Goal: Transaction & Acquisition: Download file/media

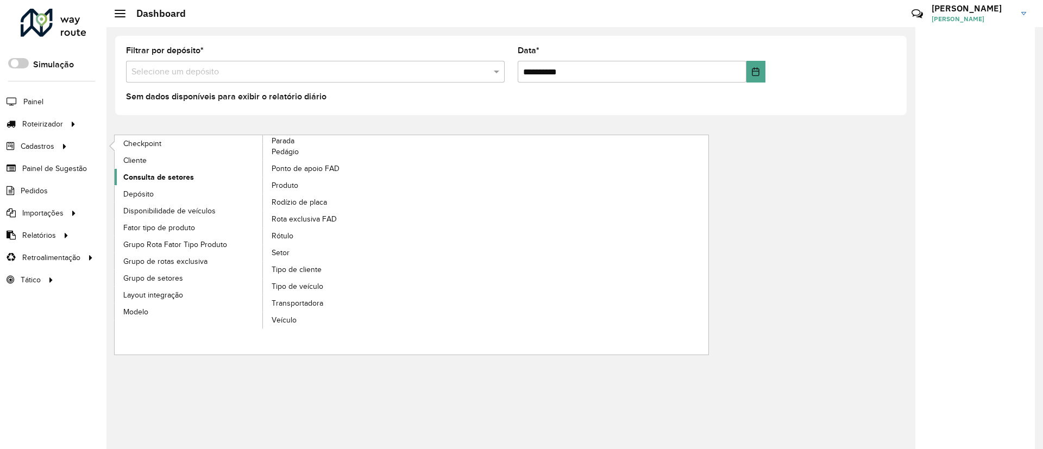
click at [167, 175] on span "Consulta de setores" at bounding box center [158, 177] width 71 height 11
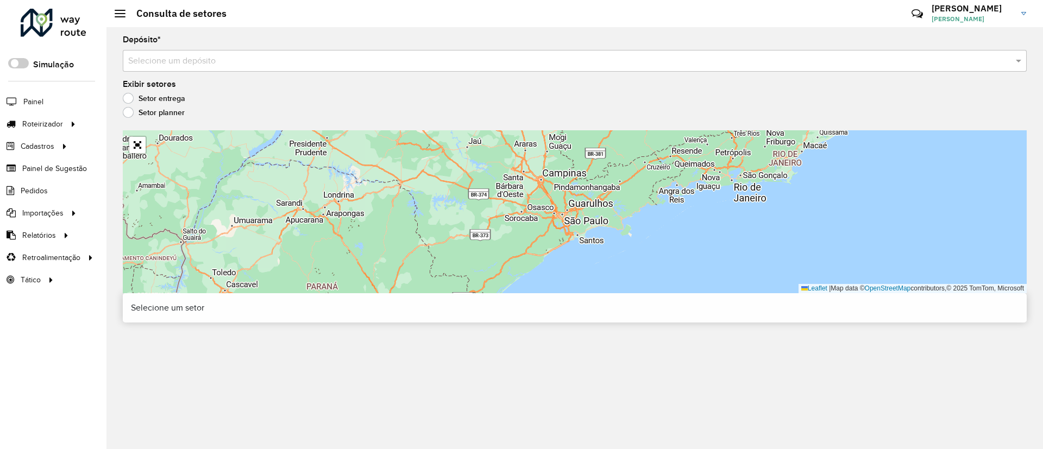
click at [232, 66] on input "text" at bounding box center [563, 61] width 871 height 13
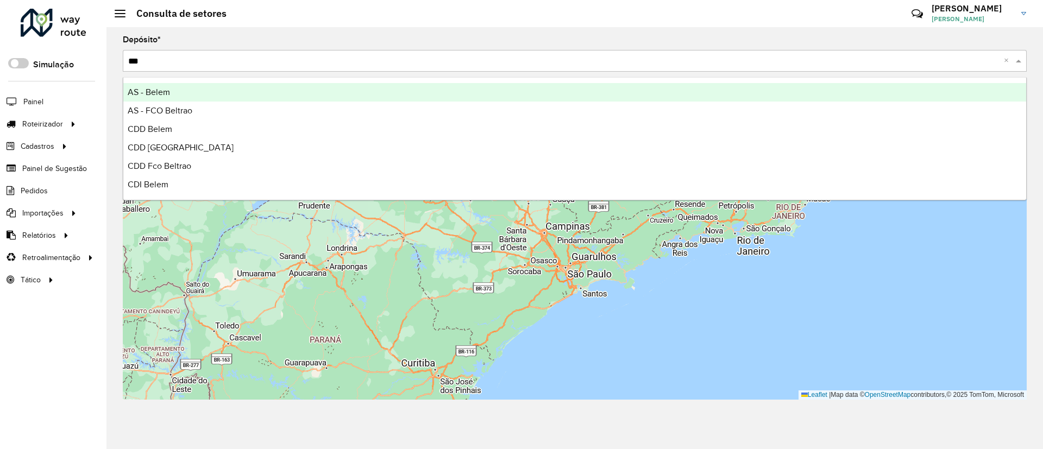
type input "****"
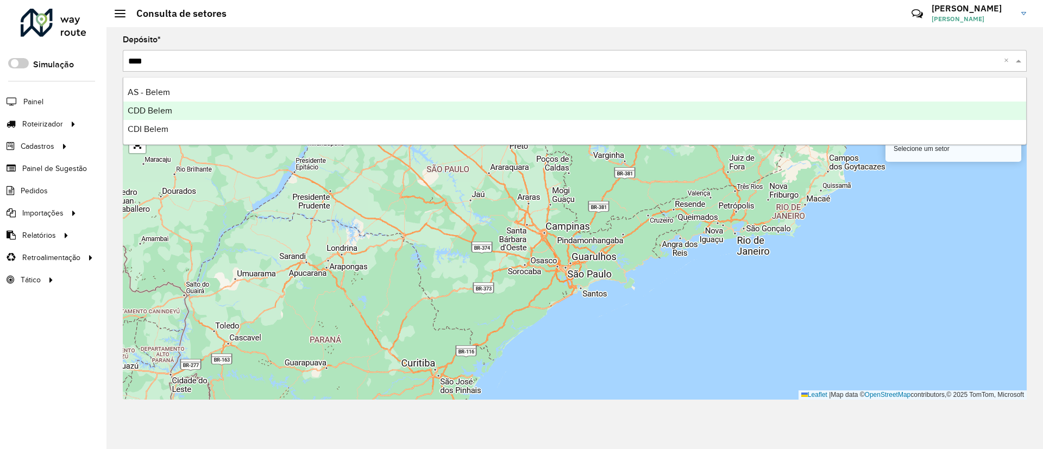
click at [226, 110] on div "CDD Belem" at bounding box center [574, 111] width 903 height 18
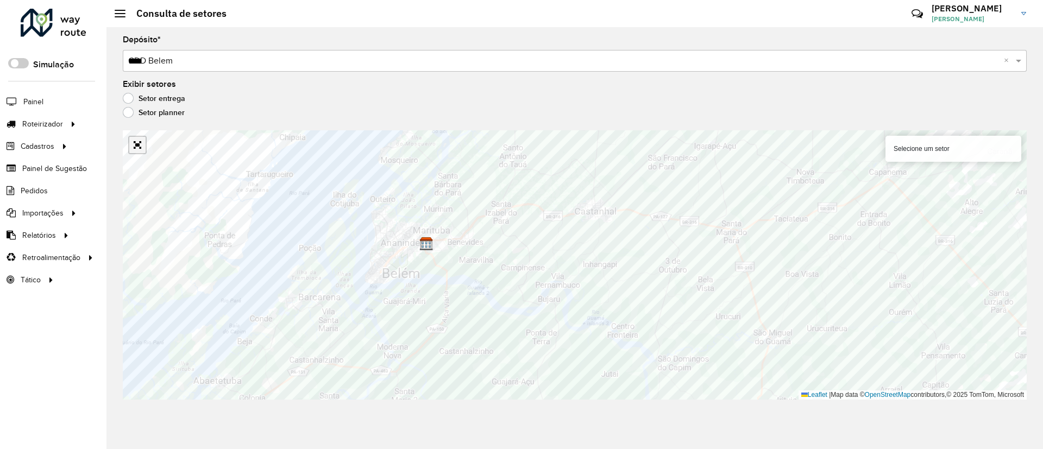
click at [134, 148] on link "Abrir mapa em tela cheia" at bounding box center [137, 145] width 16 height 16
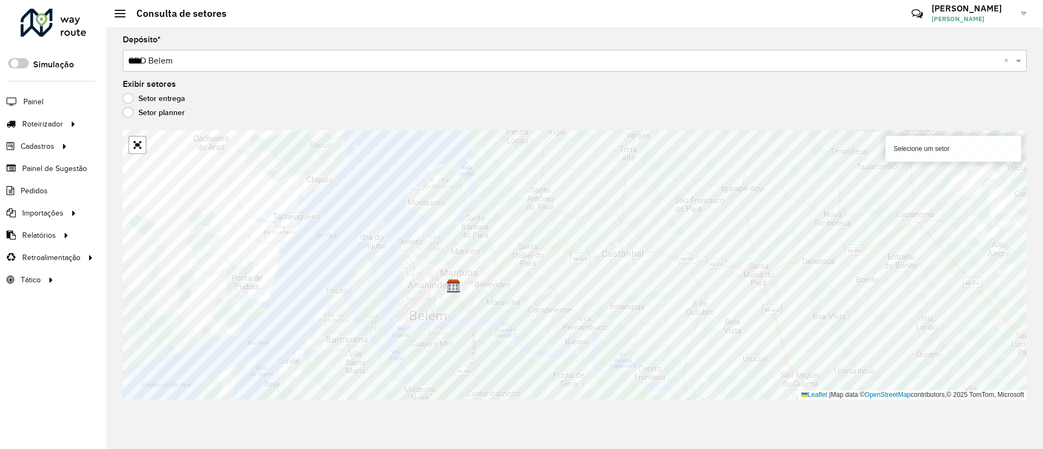
click at [68, 19] on div at bounding box center [54, 23] width 66 height 28
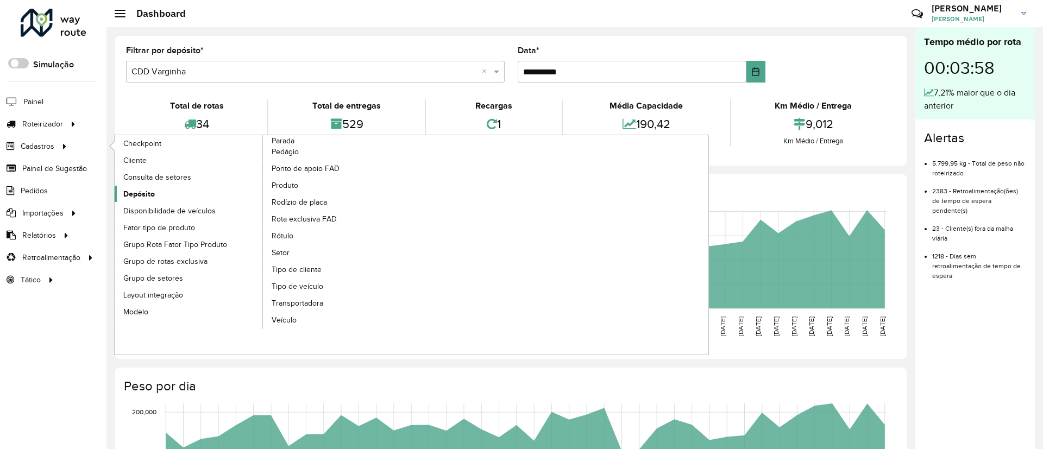
click at [141, 191] on span "Depósito" at bounding box center [139, 193] width 32 height 11
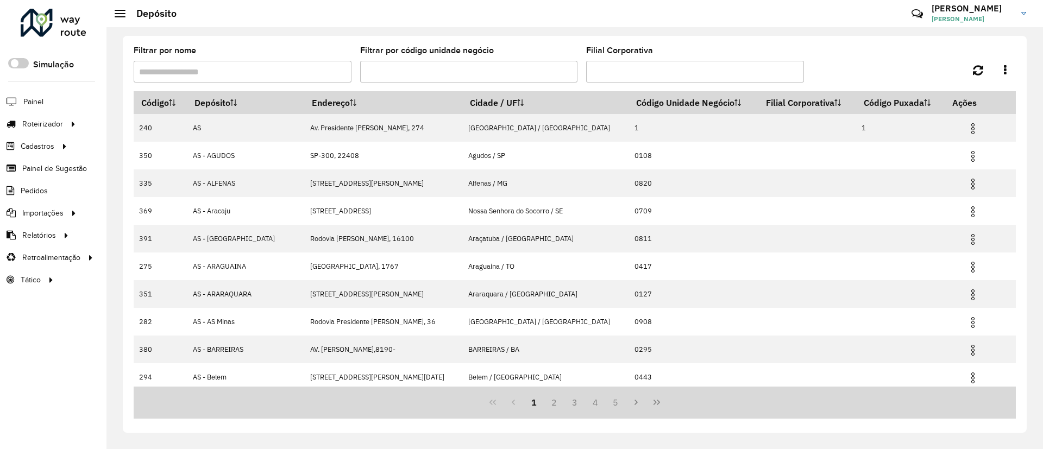
click at [263, 72] on input "Filtrar por nome" at bounding box center [243, 72] width 218 height 22
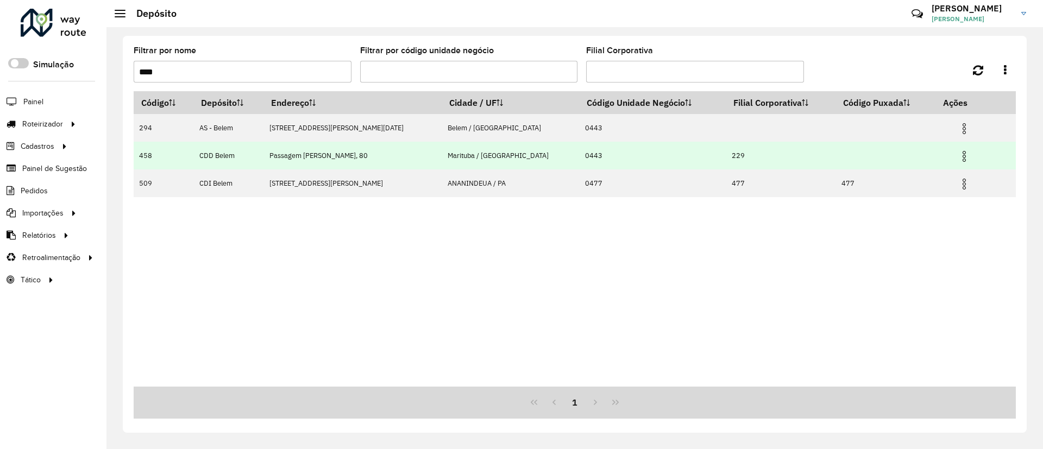
type input "****"
click at [958, 156] on img at bounding box center [964, 156] width 13 height 13
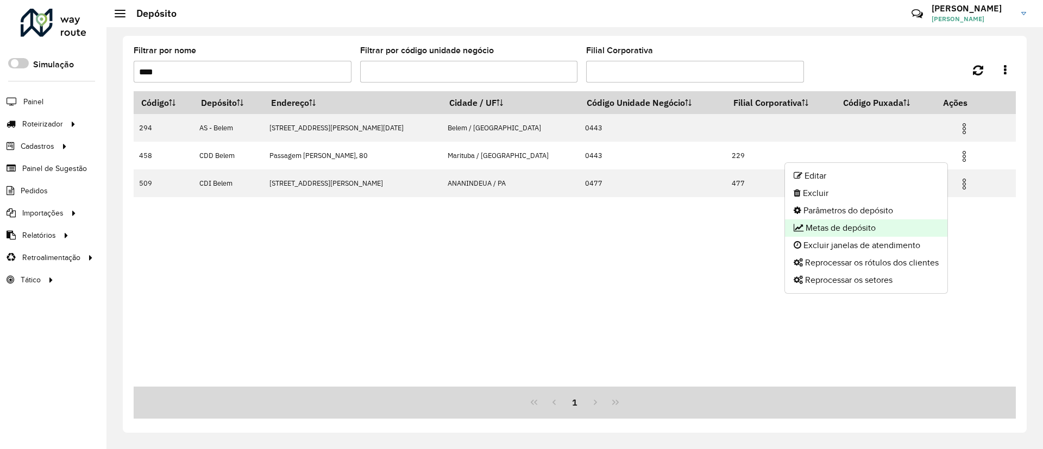
click at [884, 224] on li "Metas de depósito" at bounding box center [866, 227] width 162 height 17
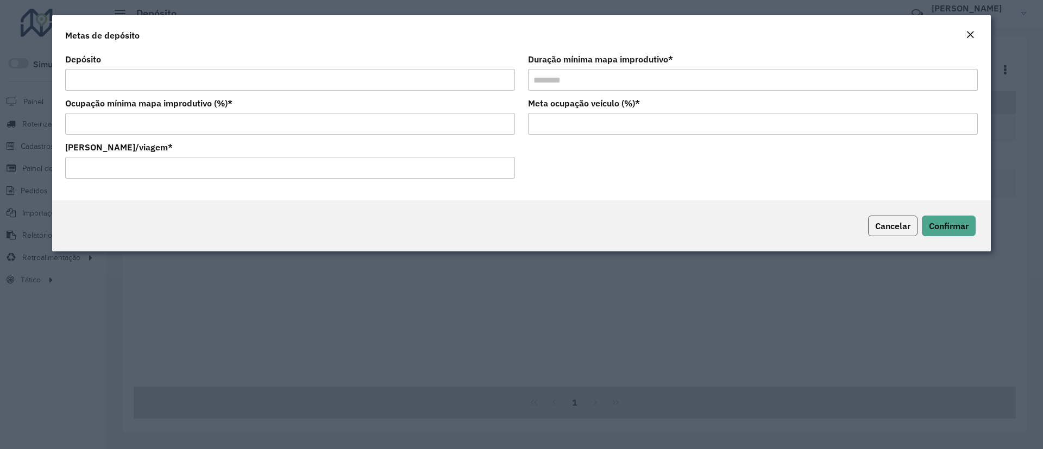
click at [897, 229] on span "Cancelar" at bounding box center [892, 226] width 35 height 11
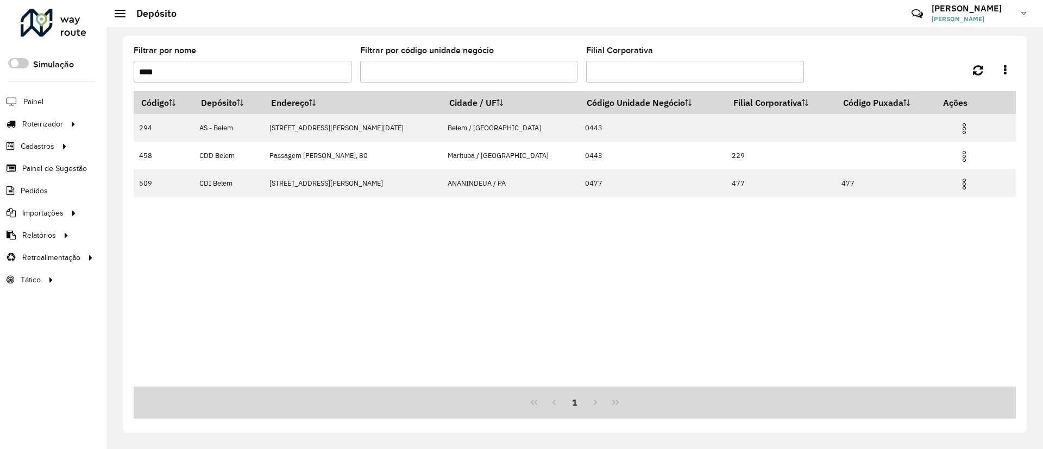
click at [521, 270] on div "Código Depósito Endereço Cidade / UF Código Unidade Negócio Filial Corporativa …" at bounding box center [575, 238] width 882 height 295
click at [513, 293] on div "Código Depósito Endereço Cidade / UF Código Unidade Negócio Filial Corporativa …" at bounding box center [575, 238] width 882 height 295
click at [658, 322] on div "Código Depósito Endereço Cidade / UF Código Unidade Negócio Filial Corporativa …" at bounding box center [575, 238] width 882 height 295
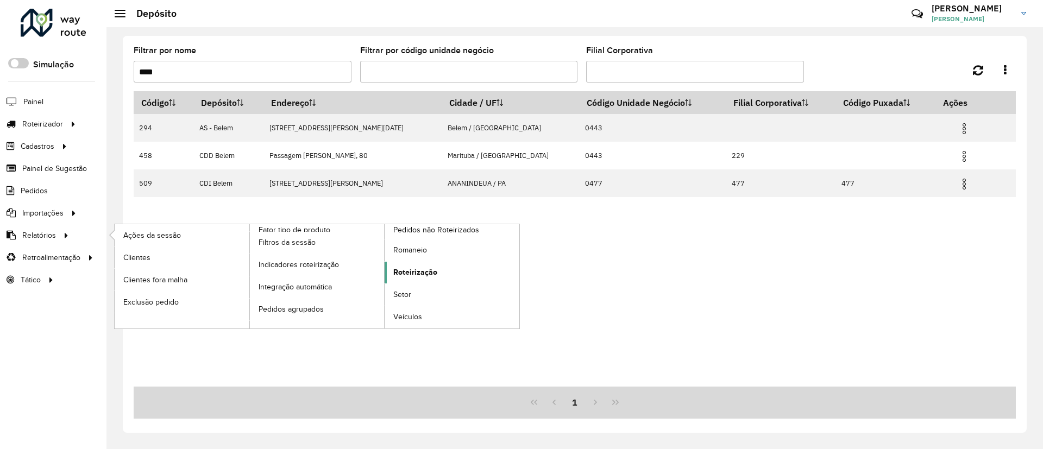
click at [424, 270] on span "Roteirização" at bounding box center [415, 272] width 44 height 11
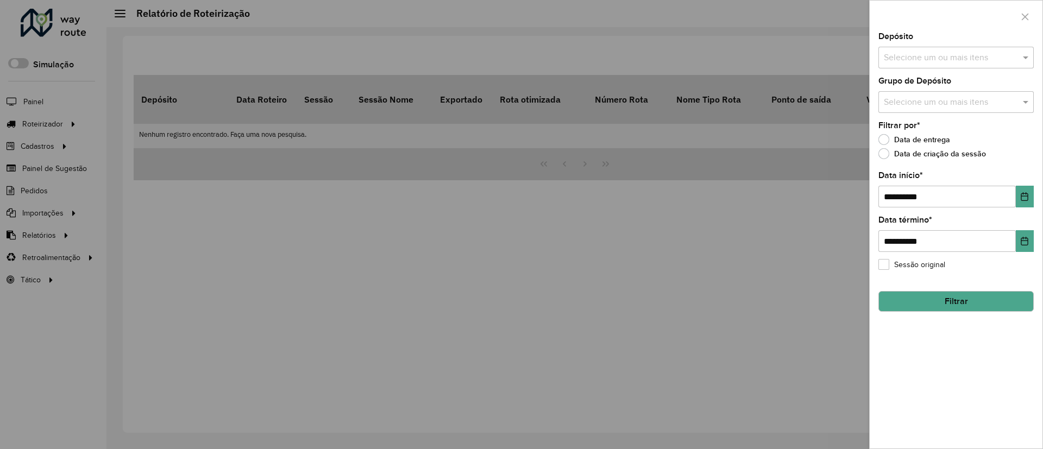
click at [939, 52] on input "text" at bounding box center [950, 58] width 139 height 13
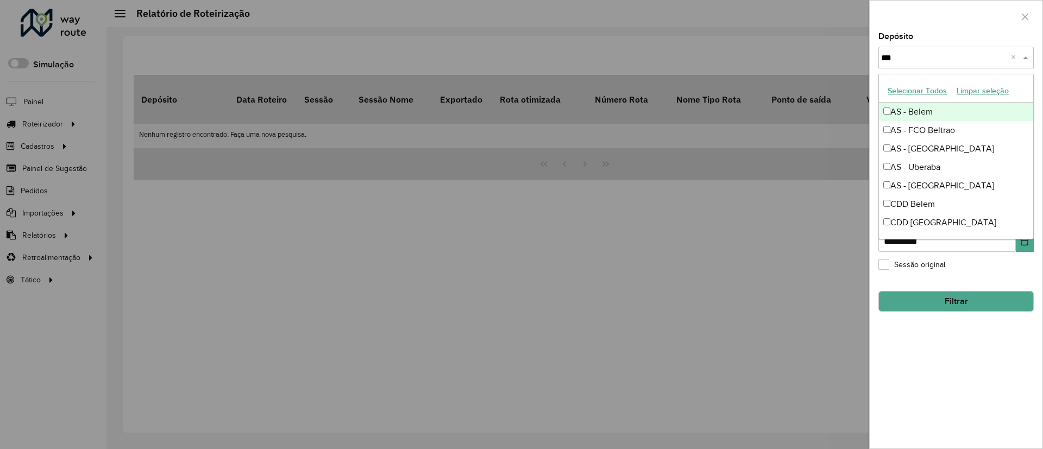
type input "****"
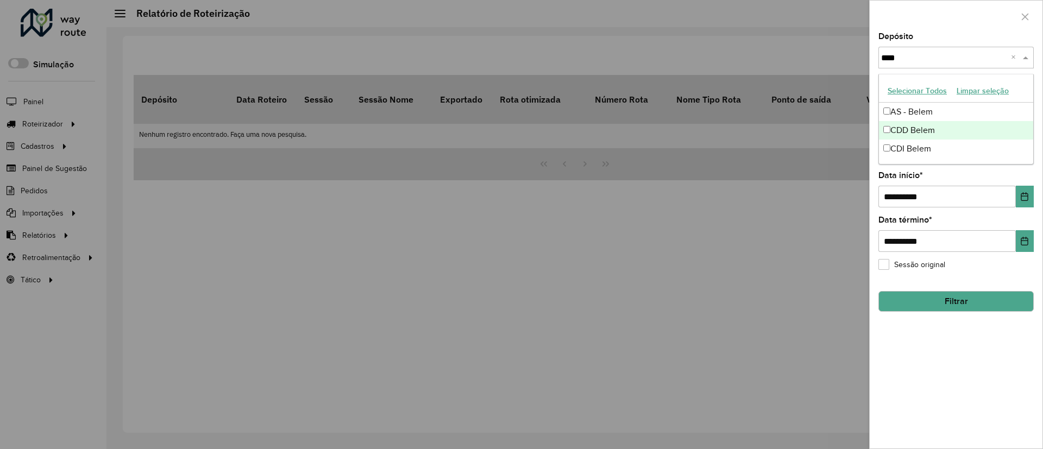
click at [931, 127] on div "CDD Belem" at bounding box center [956, 130] width 154 height 18
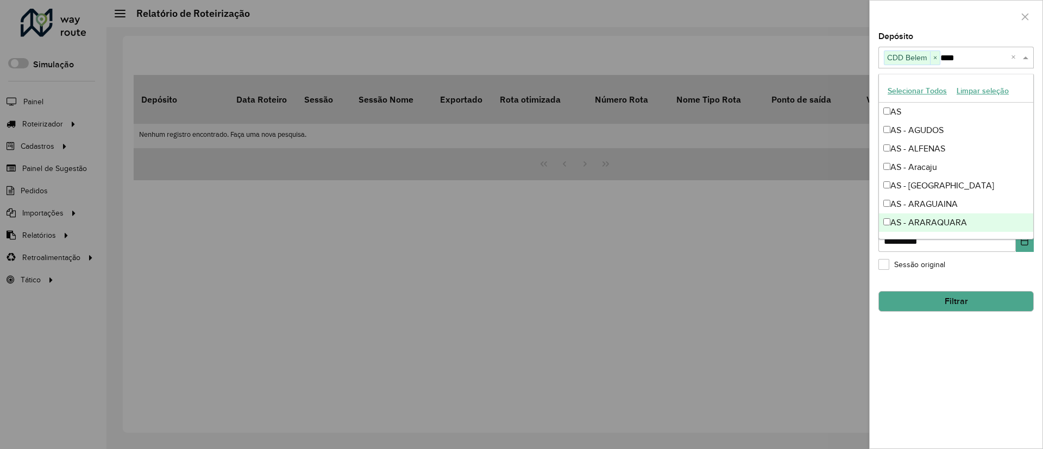
click at [969, 357] on div "**********" at bounding box center [956, 241] width 173 height 416
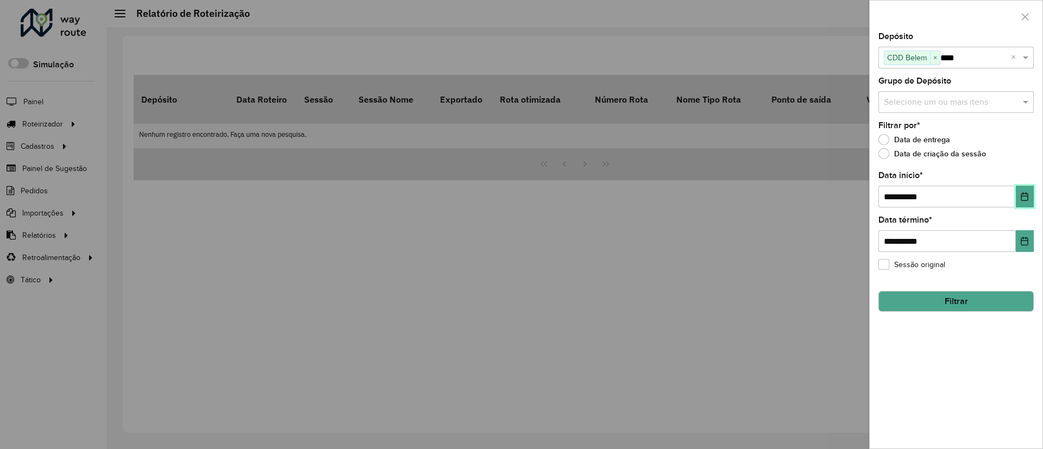
click at [1028, 202] on button "Choose Date" at bounding box center [1025, 197] width 18 height 22
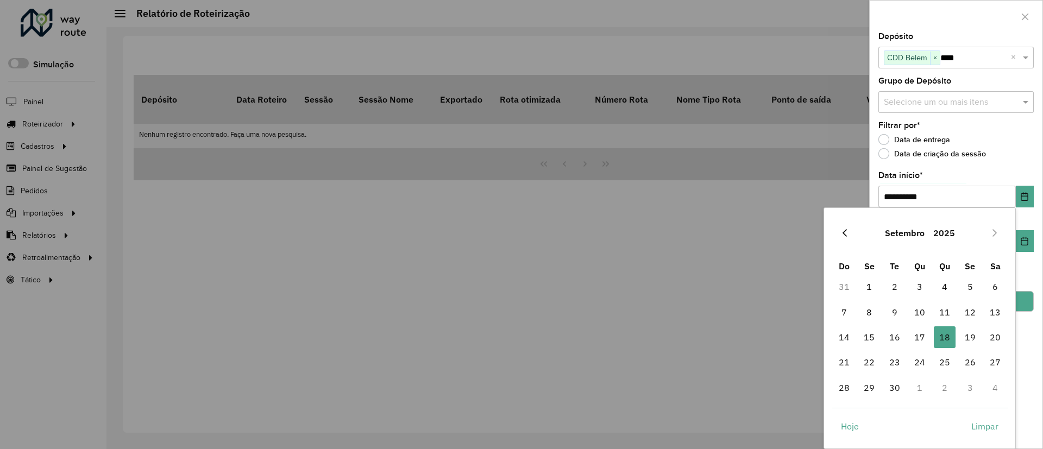
click at [839, 229] on button "Previous Month" at bounding box center [844, 232] width 17 height 17
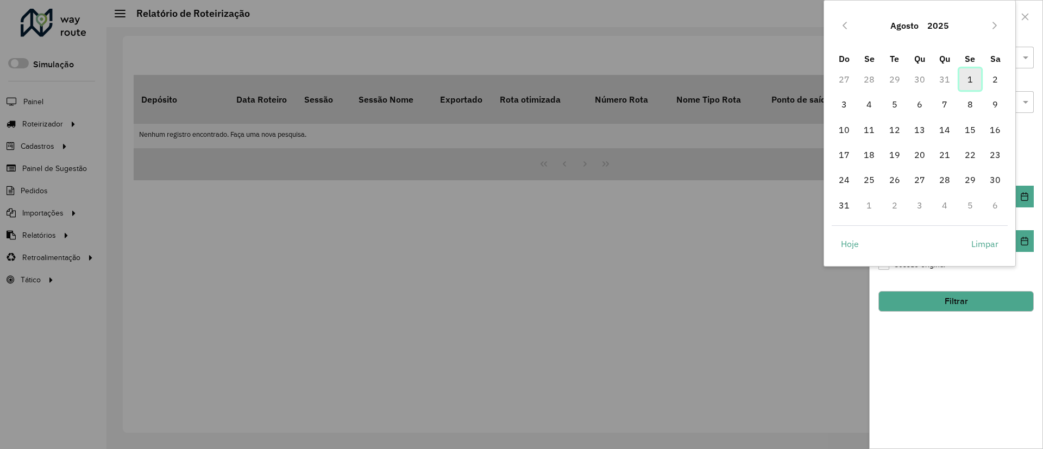
click at [967, 80] on span "1" at bounding box center [970, 79] width 22 height 22
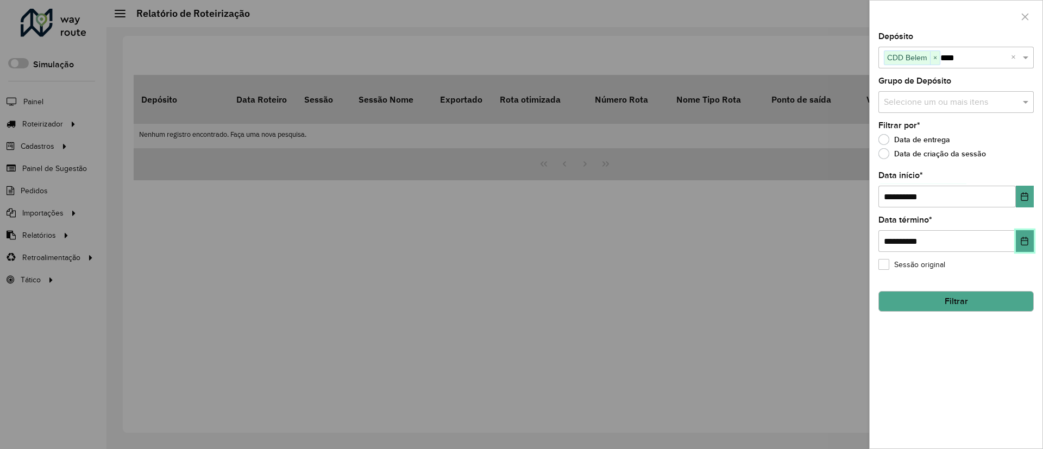
click at [1024, 241] on icon "Choose Date" at bounding box center [1024, 241] width 9 height 9
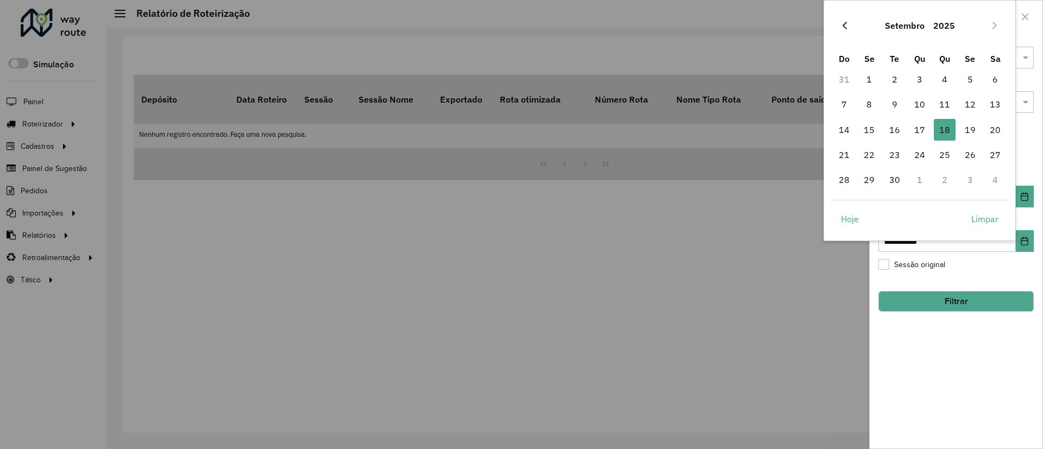
click at [845, 22] on icon "Previous Month" at bounding box center [844, 25] width 9 height 9
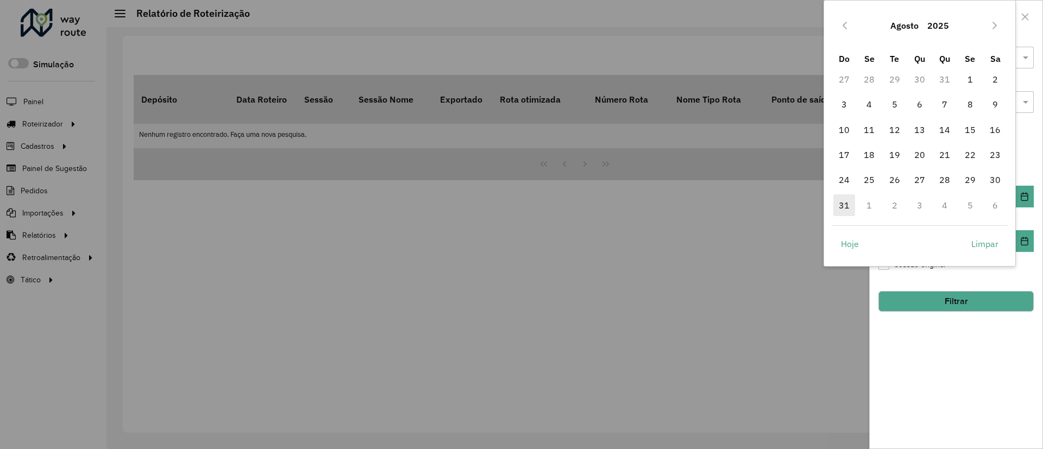
click at [845, 203] on span "31" at bounding box center [844, 205] width 22 height 22
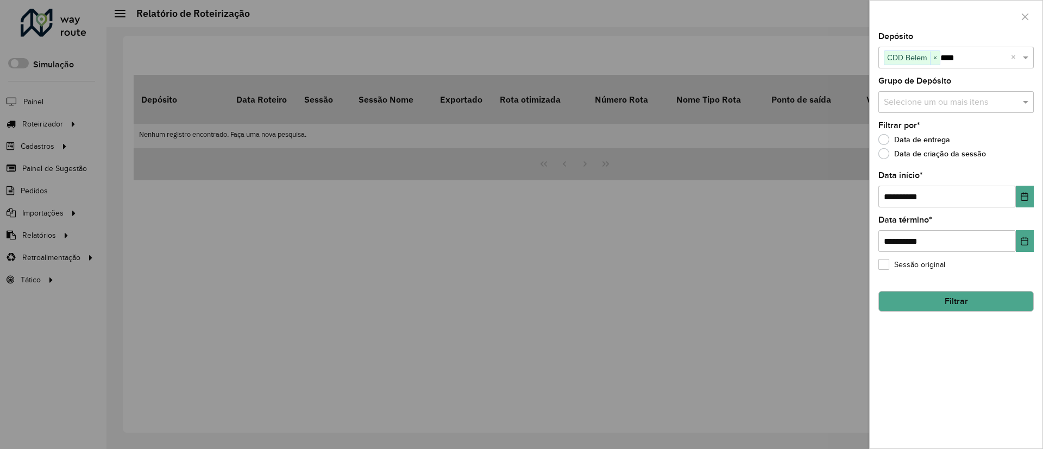
click at [972, 305] on button "Filtrar" at bounding box center [955, 301] width 155 height 21
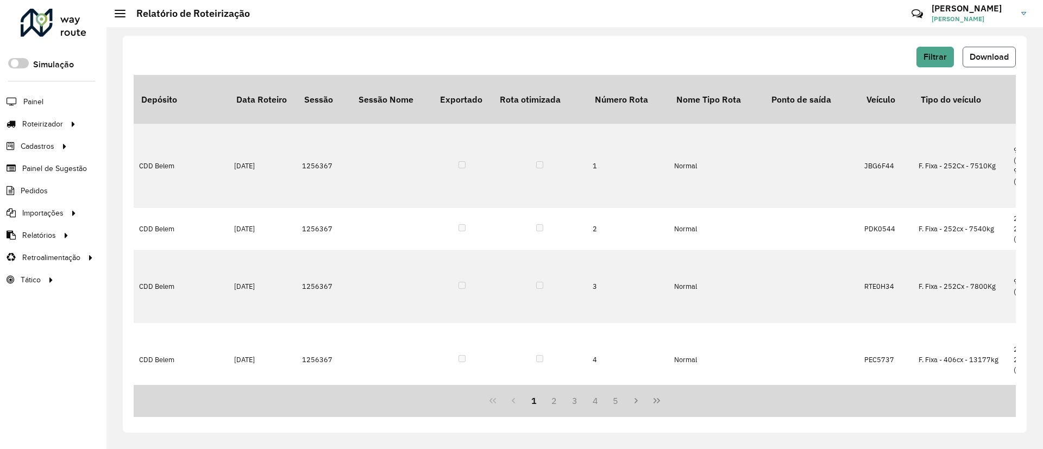
click at [993, 58] on span "Download" at bounding box center [988, 56] width 39 height 9
